Goal: Check status

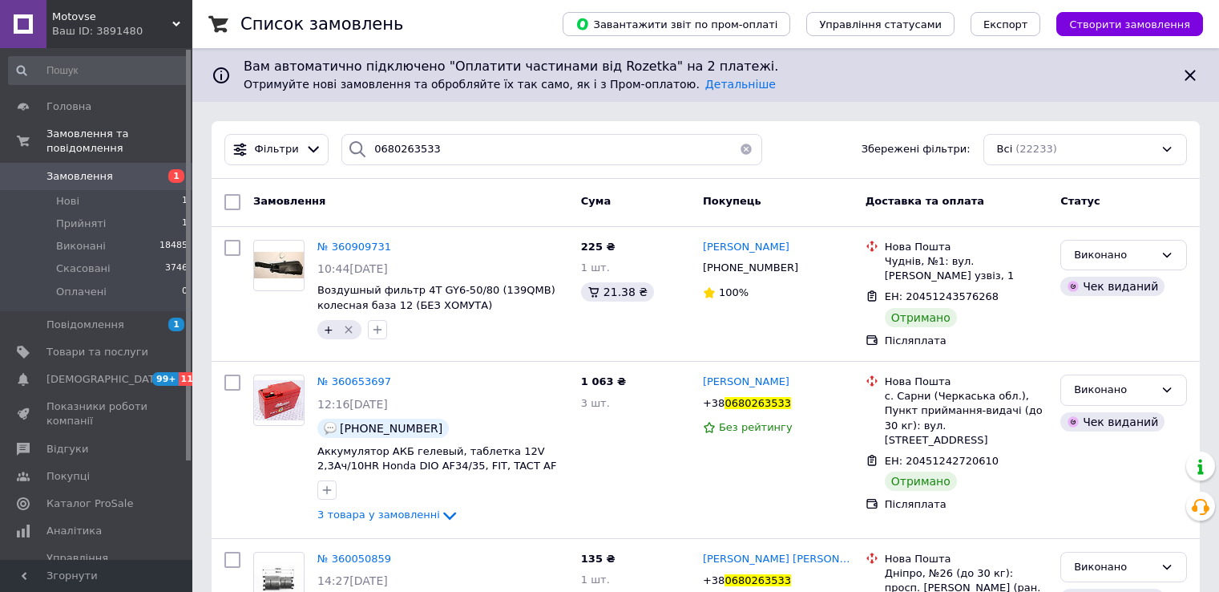
click at [436, 152] on input "0680263533" at bounding box center [551, 149] width 421 height 31
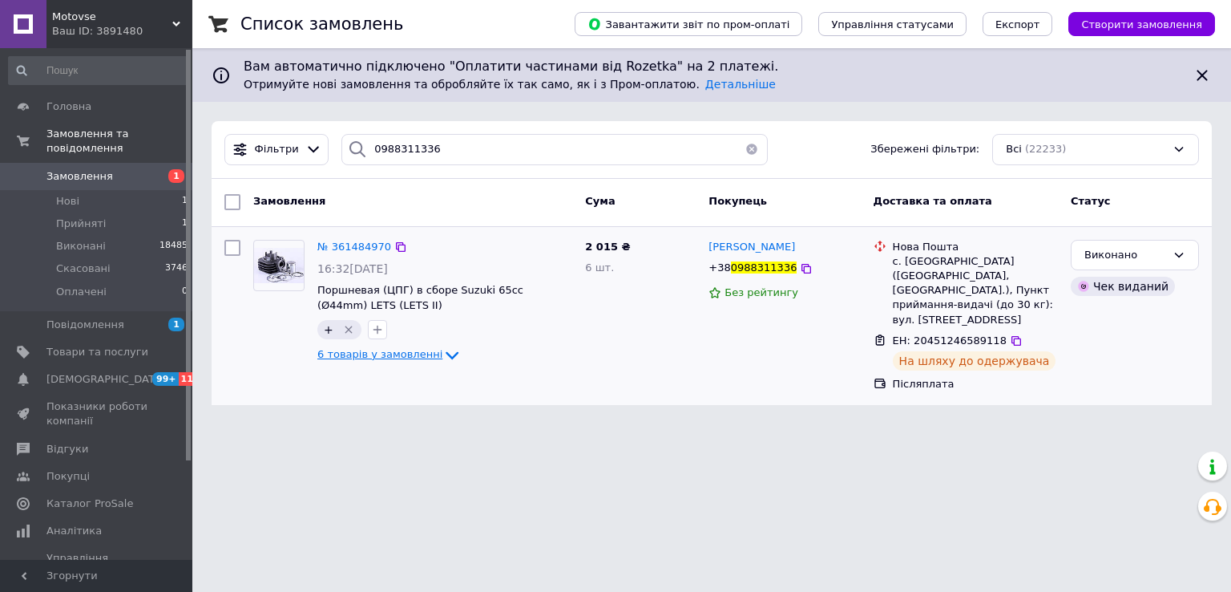
type input "0988311336"
click at [385, 348] on span "6 товарів у замовленні" at bounding box center [379, 354] width 125 height 12
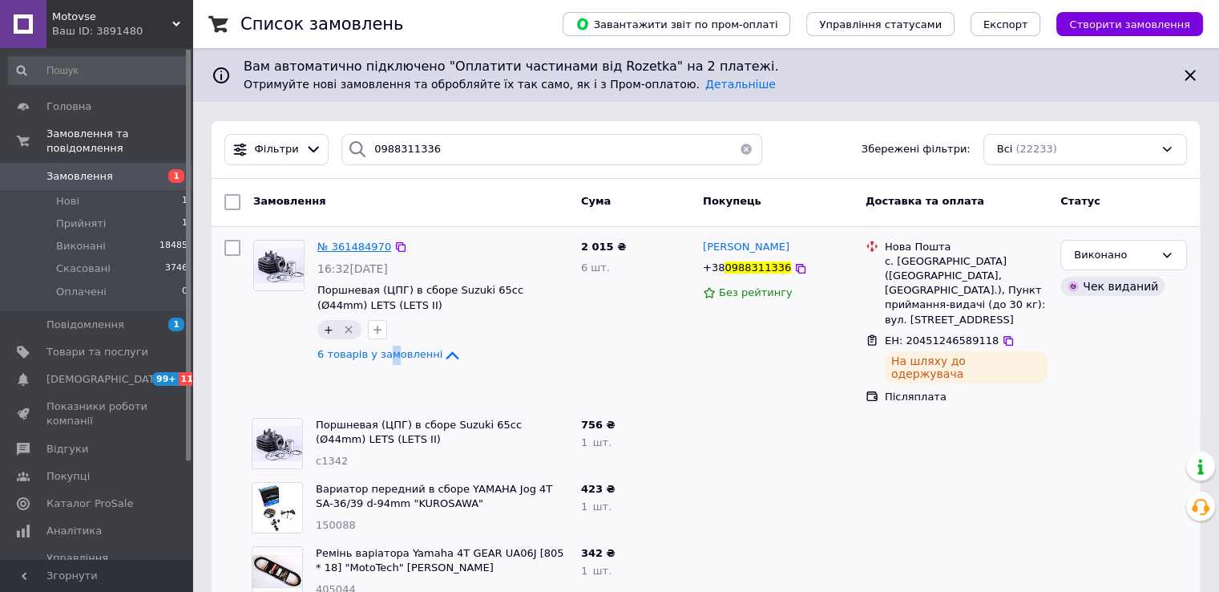
click at [346, 244] on span "№ 361484970" at bounding box center [354, 246] width 74 height 12
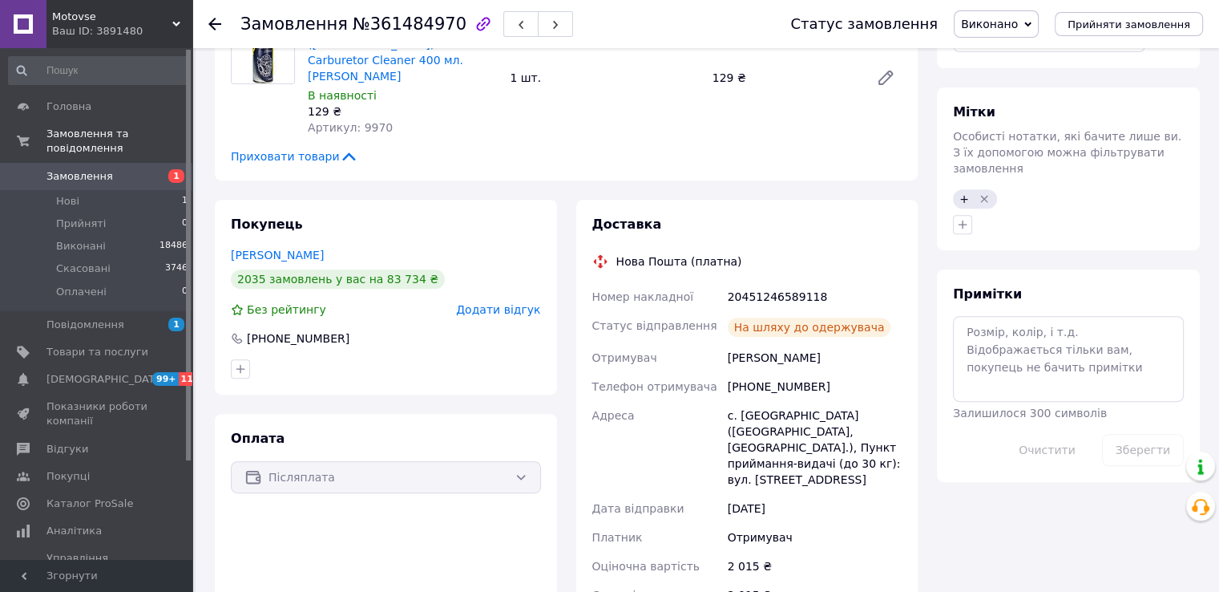
scroll to position [721, 0]
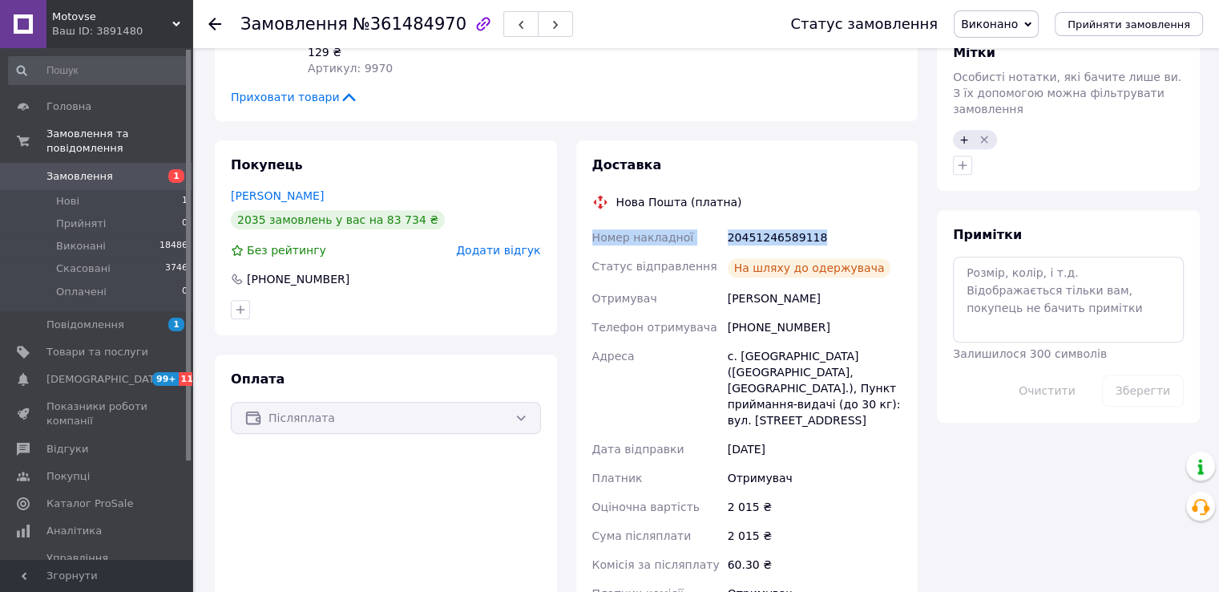
drag, startPoint x: 758, startPoint y: 210, endPoint x: 591, endPoint y: 208, distance: 167.5
click at [591, 223] on div "Номер накладної 20451246589118 Статус відправлення На шляху до одержувача Отрим…" at bounding box center [747, 438] width 317 height 430
copy div "Номер накладної 20451246589118"
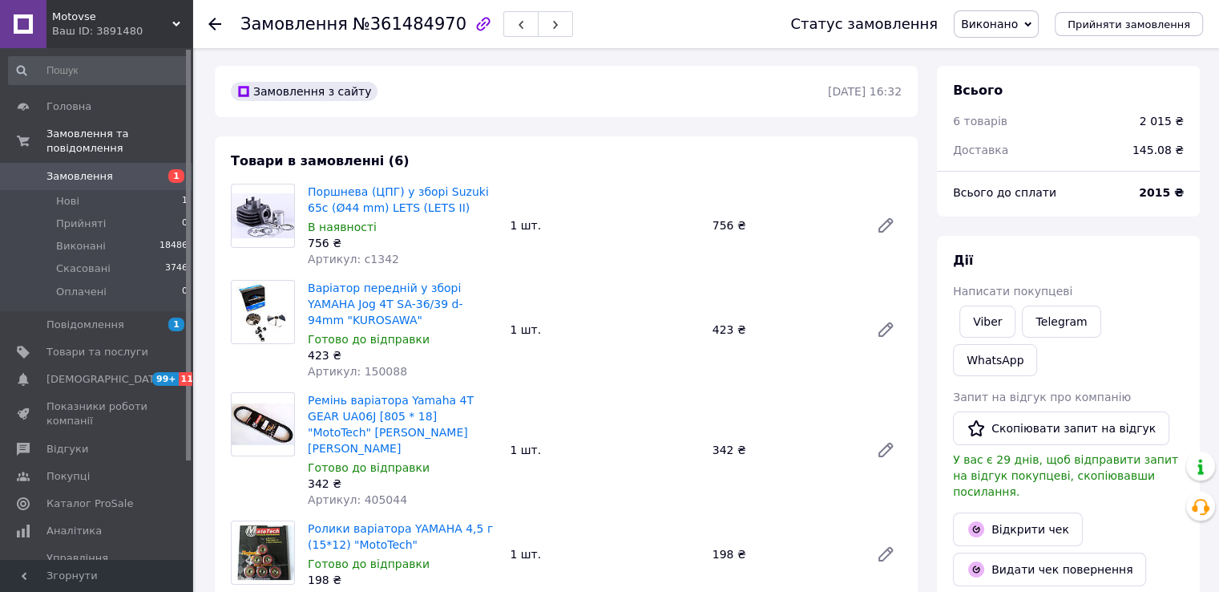
scroll to position [0, 0]
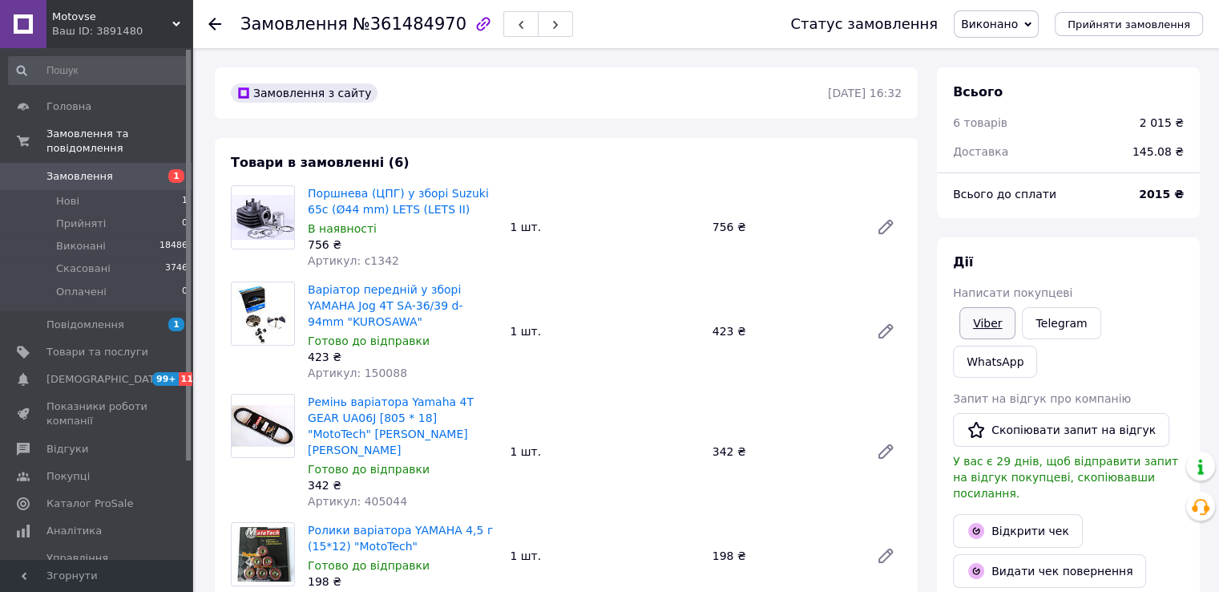
click at [977, 321] on link "Viber" at bounding box center [987, 323] width 56 height 32
